Goal: Task Accomplishment & Management: Use online tool/utility

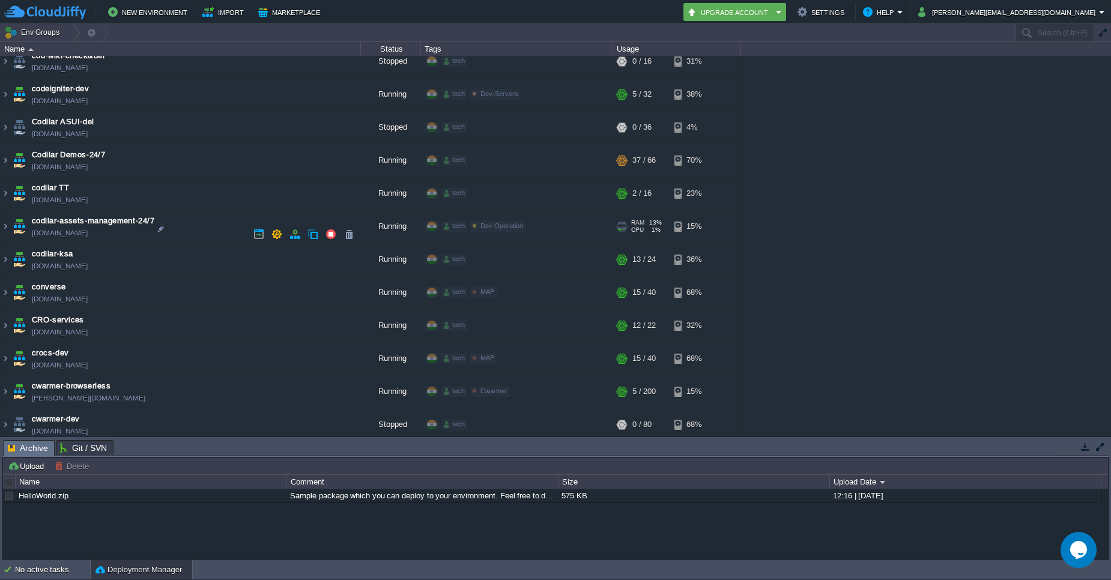
scroll to position [576, 0]
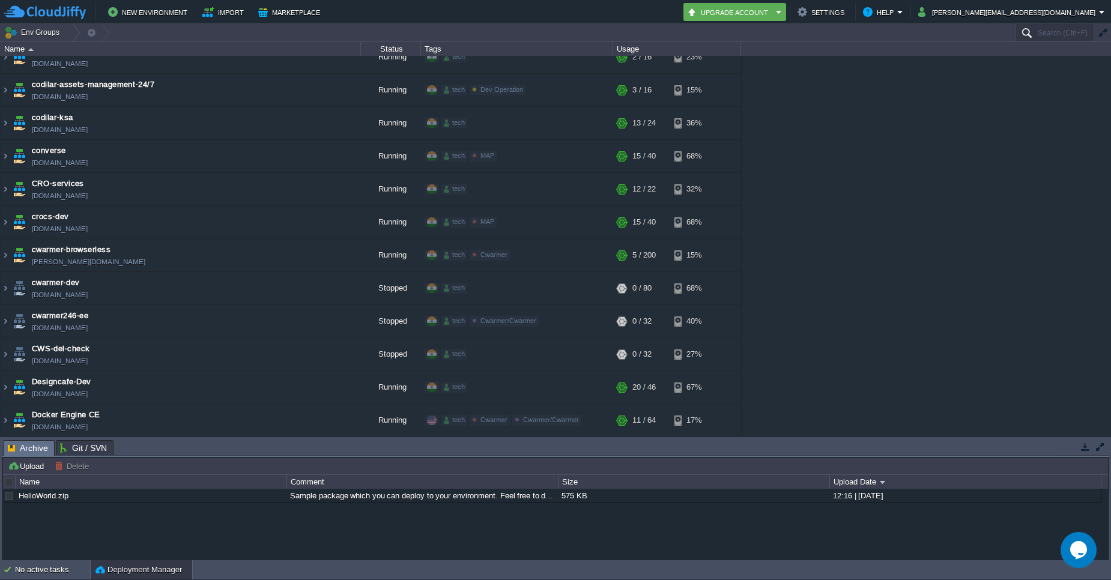
click at [1057, 31] on input "Search (Ctrl+F)" at bounding box center [1054, 32] width 79 height 17
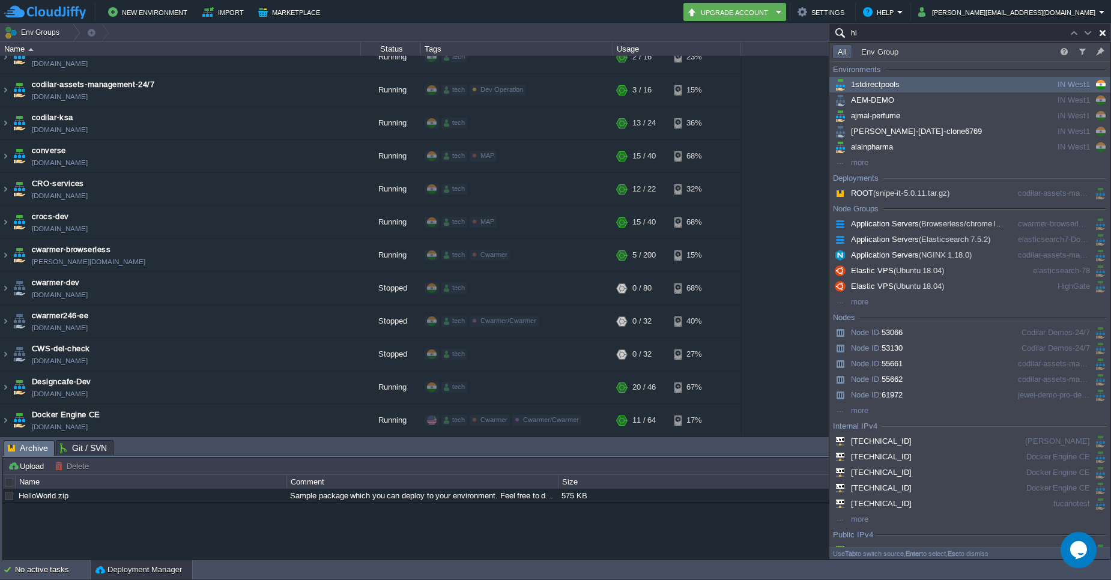
type input "hi"
click at [1050, 46] on td "All Env Group" at bounding box center [942, 51] width 225 height 14
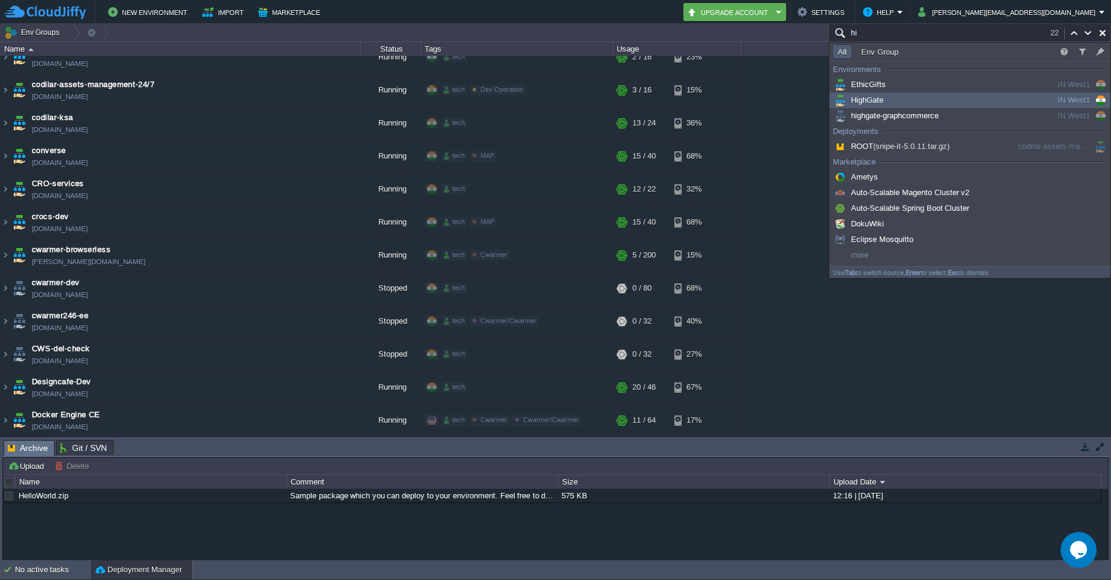
click at [896, 100] on div "HighGate" at bounding box center [922, 100] width 181 height 13
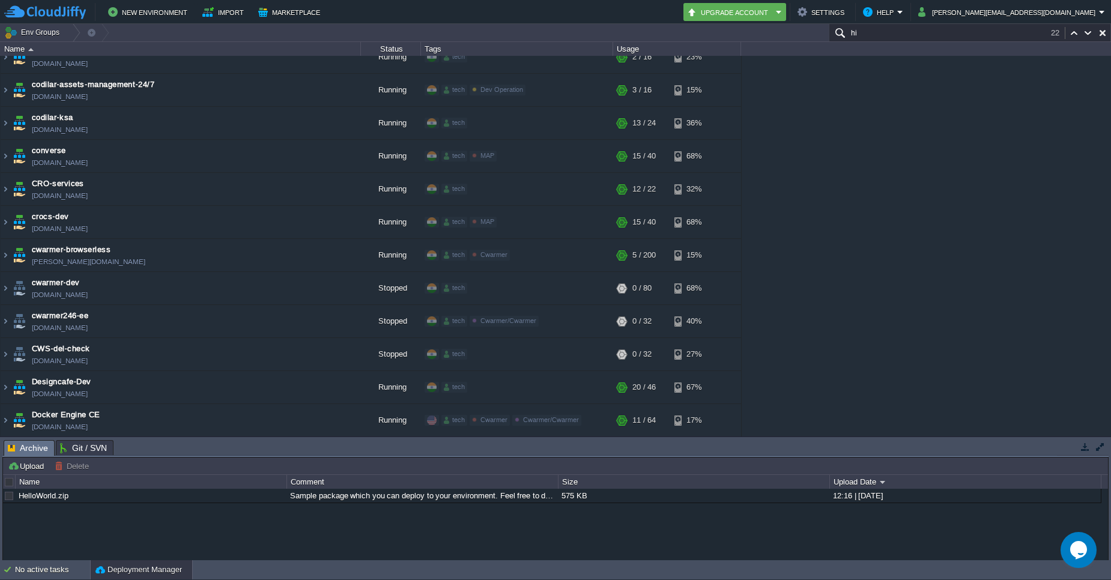
scroll to position [1435, 0]
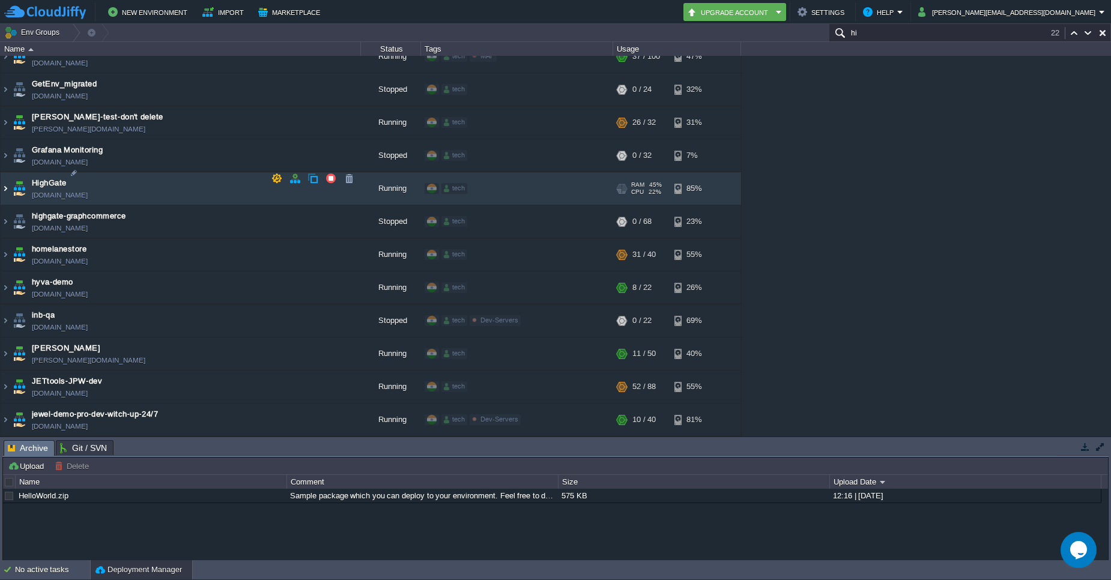
click at [8, 183] on img at bounding box center [6, 188] width 10 height 32
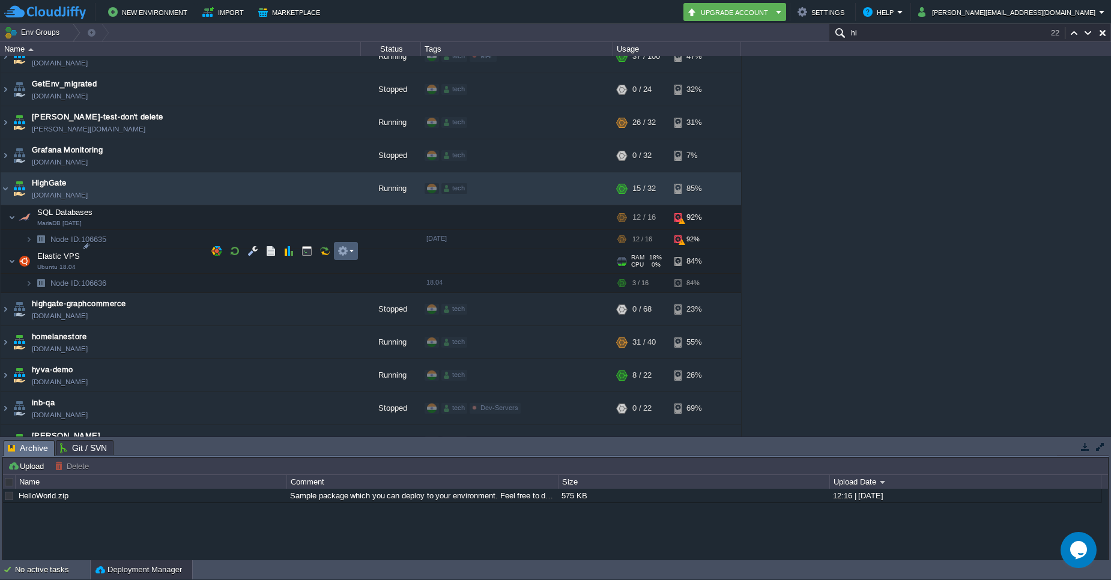
click at [352, 252] on em at bounding box center [345, 251] width 16 height 11
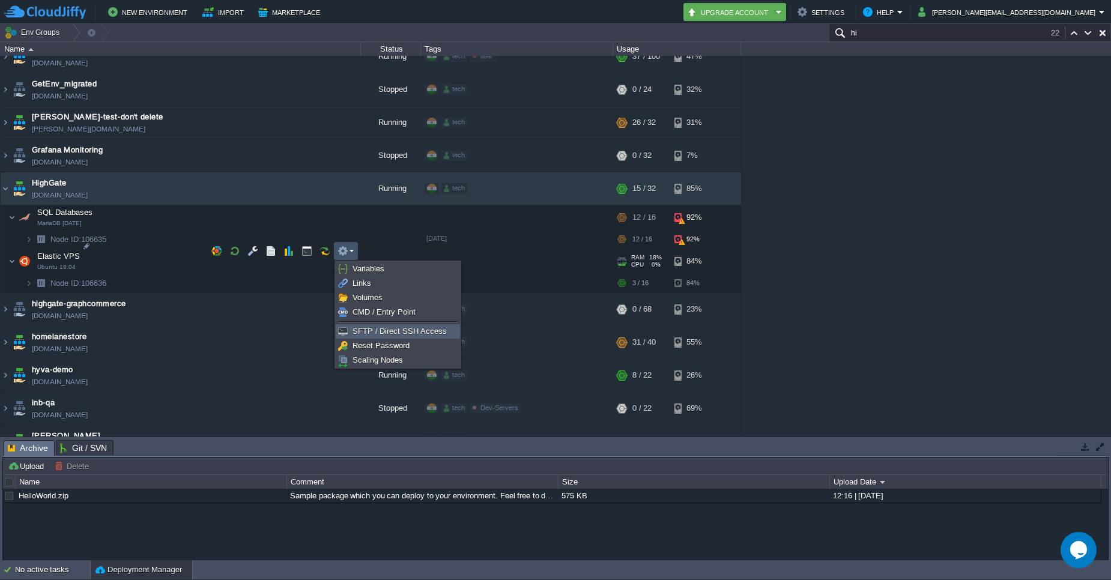
click at [366, 324] on li "SFTP / Direct SSH Access" at bounding box center [398, 331] width 124 height 14
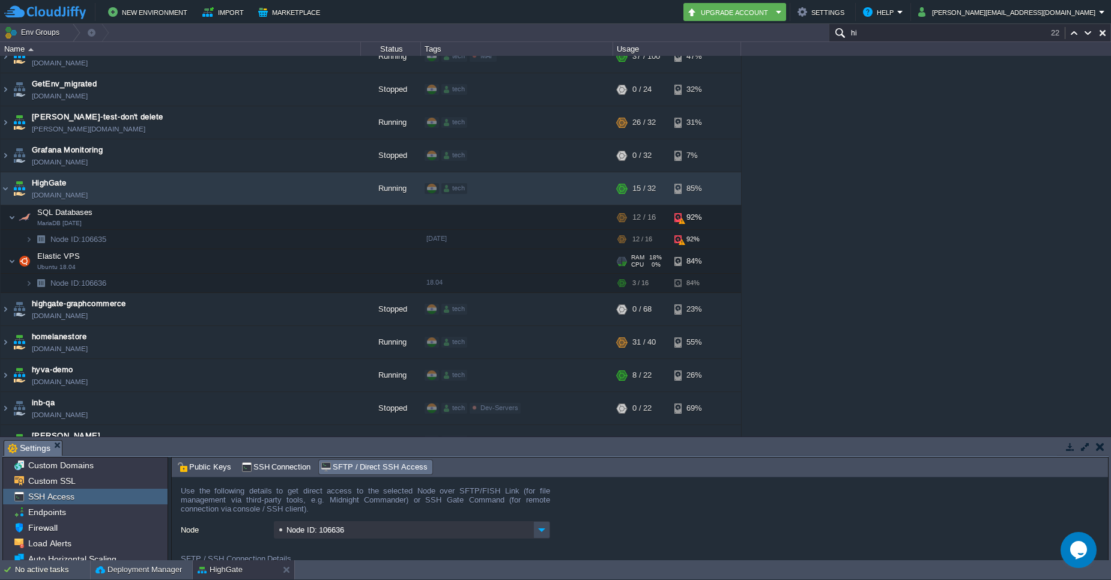
scroll to position [72, 0]
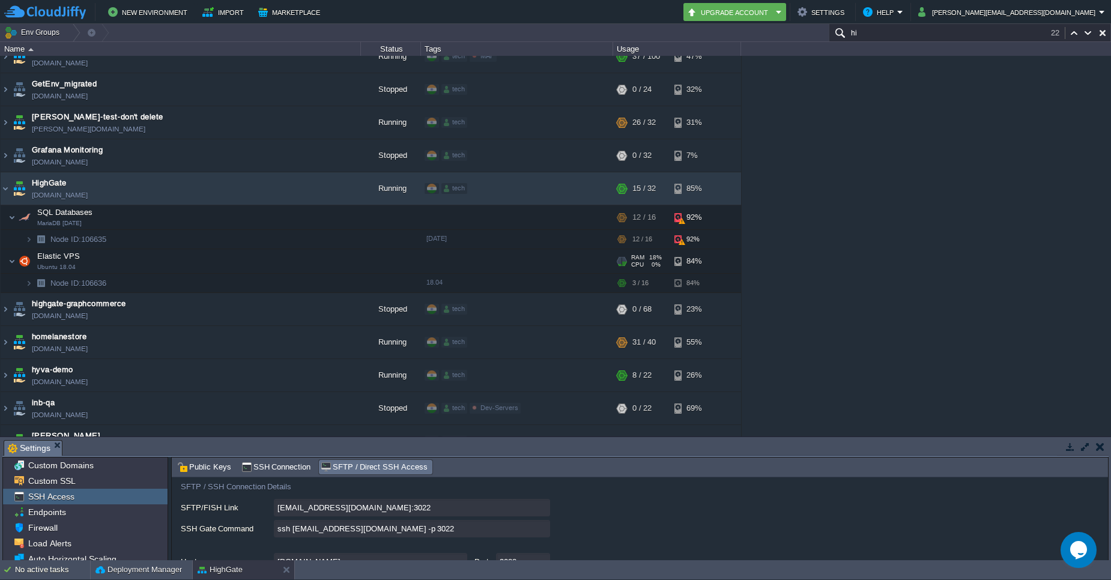
click at [540, 531] on input "ssh [EMAIL_ADDRESS][DOMAIN_NAME] -p 3022" at bounding box center [412, 528] width 276 height 17
click at [10, 179] on td "HighGate [DOMAIN_NAME]" at bounding box center [181, 188] width 360 height 33
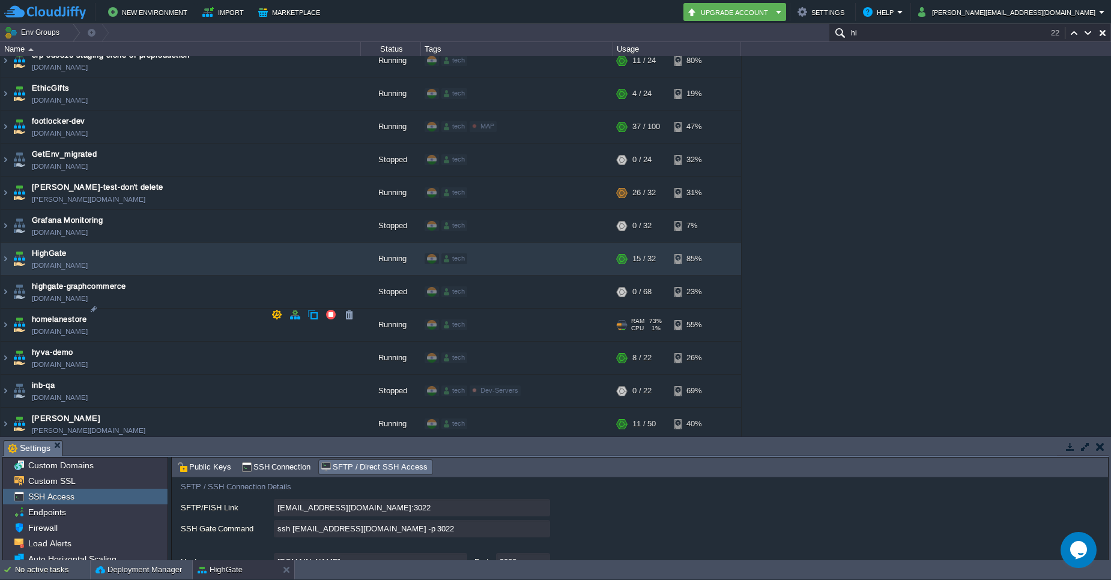
scroll to position [1363, 0]
